Goal: Task Accomplishment & Management: Manage account settings

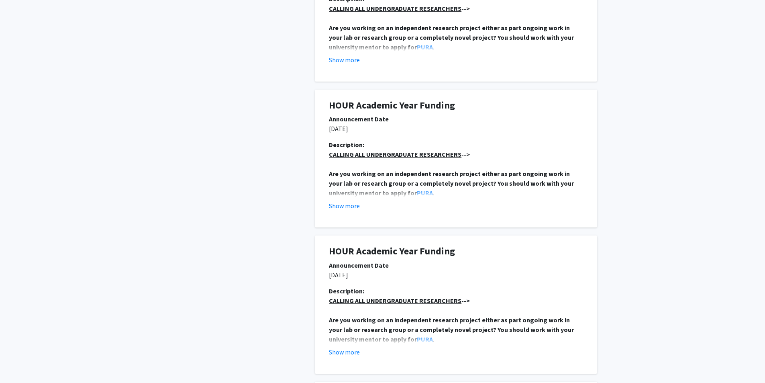
scroll to position [241, 0]
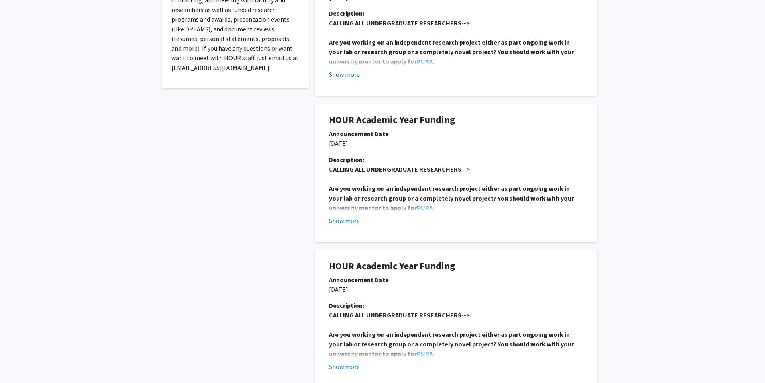
click at [347, 72] on button "Show more" at bounding box center [344, 74] width 31 height 10
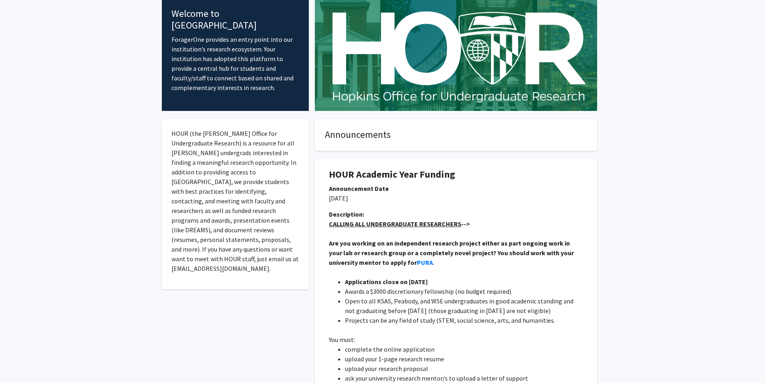
scroll to position [0, 0]
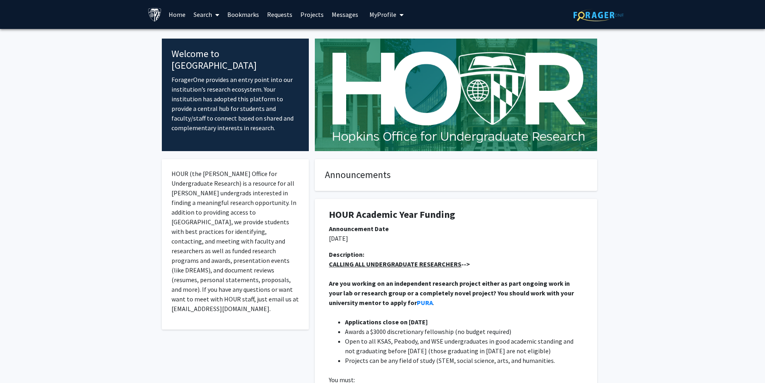
click at [400, 14] on icon "My profile dropdown to access profile and logout" at bounding box center [401, 15] width 4 height 6
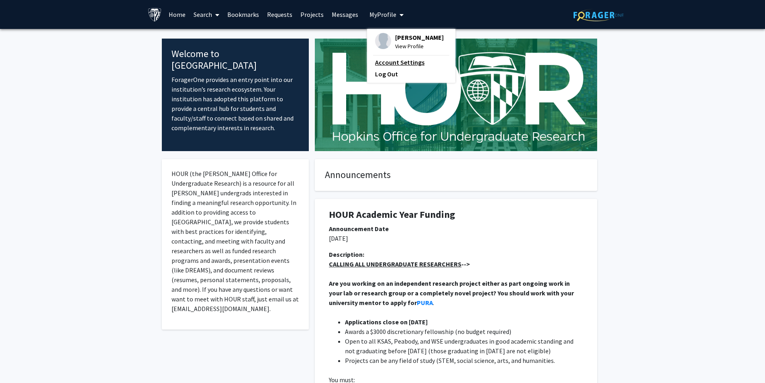
click at [406, 61] on link "Account Settings" at bounding box center [411, 62] width 72 height 10
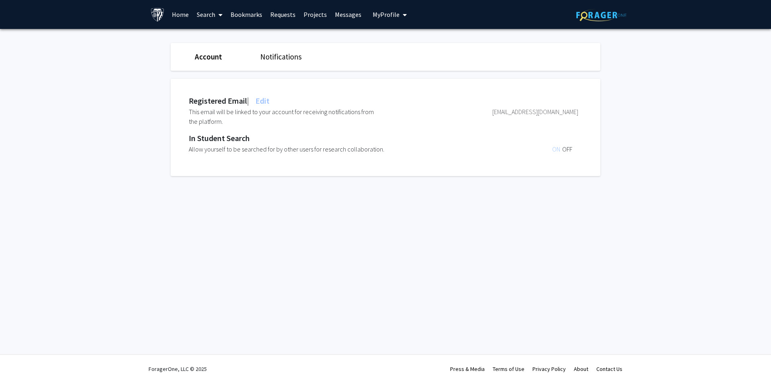
click at [290, 55] on link "Notifications" at bounding box center [280, 57] width 41 height 10
click at [567, 114] on span "OFF" at bounding box center [567, 112] width 10 height 8
click at [567, 152] on span "OFF" at bounding box center [567, 149] width 10 height 8
click at [173, 19] on link "Home" at bounding box center [180, 14] width 25 height 28
